Goal: Check status: Check status

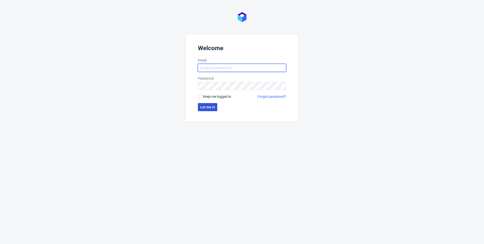
type input "[EMAIL_ADDRESS][DOMAIN_NAME]"
click at [208, 107] on span "Let me in" at bounding box center [207, 107] width 15 height 4
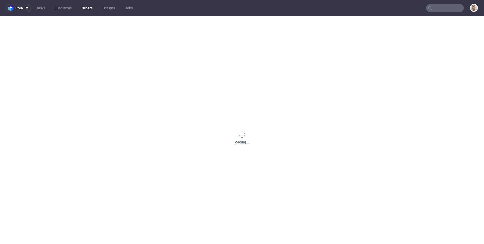
click at [439, 9] on input "text" at bounding box center [445, 8] width 38 height 8
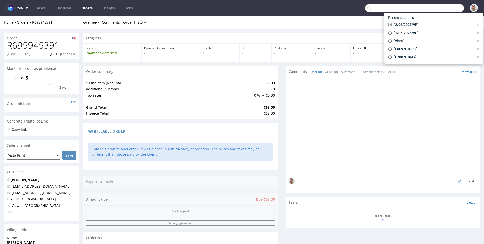
paste input "FV 792/1/2025"
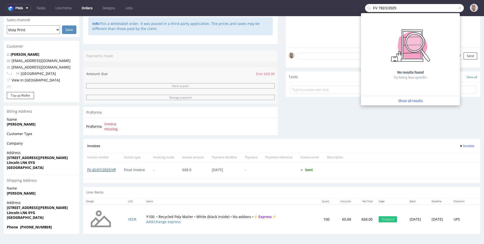
click at [100, 170] on link "FV 45/07/2025/VP" at bounding box center [101, 169] width 29 height 5
click at [409, 7] on input "FV 792/1/2025" at bounding box center [414, 8] width 99 height 8
drag, startPoint x: 375, startPoint y: 6, endPoint x: 340, endPoint y: 9, distance: 35.1
click at [340, 9] on nav "pma Tasks Line Items Orders Designs Jobs FV 792/1/2025" at bounding box center [242, 8] width 484 height 16
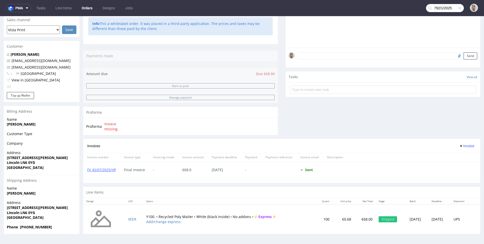
type input "792/1/2025"
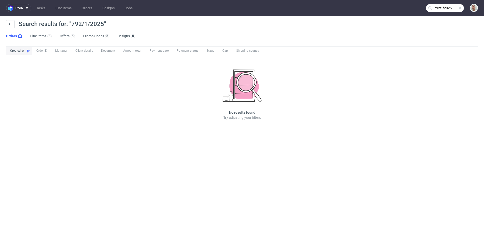
click at [445, 9] on input "792/1/2025" at bounding box center [445, 8] width 38 height 8
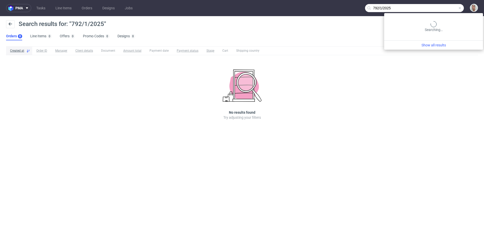
click at [445, 9] on input "792/1/2025" at bounding box center [414, 8] width 99 height 8
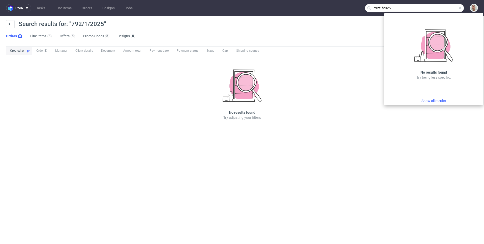
click at [445, 9] on input "792/1/2025" at bounding box center [414, 8] width 99 height 8
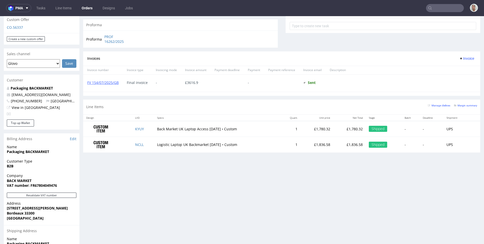
scroll to position [173, 0]
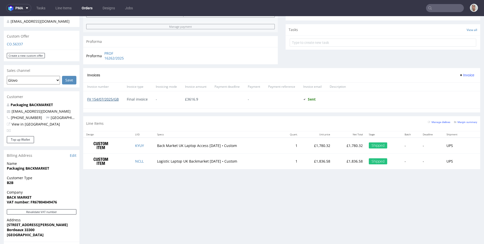
click at [95, 98] on link "FV 154/07/2025/GB" at bounding box center [103, 99] width 32 height 5
